Goal: Information Seeking & Learning: Learn about a topic

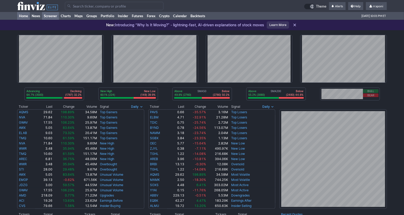
click at [57, 17] on link "Screener" at bounding box center [50, 16] width 17 height 8
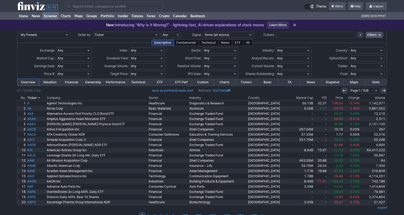
click at [280, 37] on input "text" at bounding box center [316, 35] width 80 height 6
type input "schd"
click at [359, 36] on icon at bounding box center [361, 35] width 4 height 4
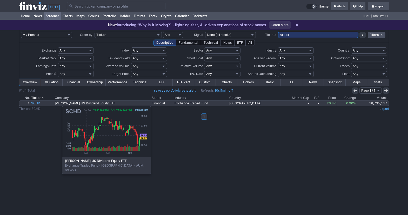
click at [36, 103] on link "SCHD" at bounding box center [42, 103] width 24 height 5
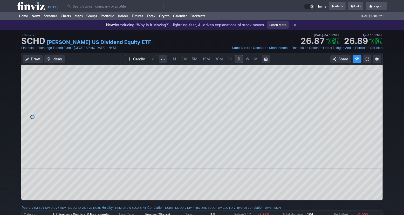
click at [249, 60] on link "W" at bounding box center [248, 59] width 8 height 8
click at [256, 63] on div "1M 3M 5M 15M 30M 1H D W M" at bounding box center [214, 58] width 93 height 9
click at [256, 62] on link "M" at bounding box center [256, 59] width 8 height 8
click at [27, 17] on link "Home" at bounding box center [23, 16] width 13 height 8
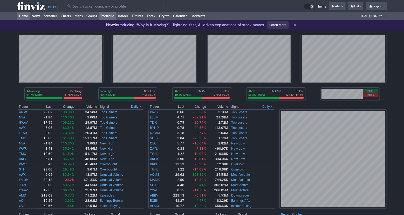
click at [111, 17] on link "Portfolio" at bounding box center [107, 16] width 17 height 8
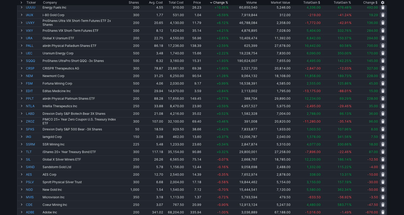
scroll to position [55, 0]
